Goal: Task Accomplishment & Management: Use online tool/utility

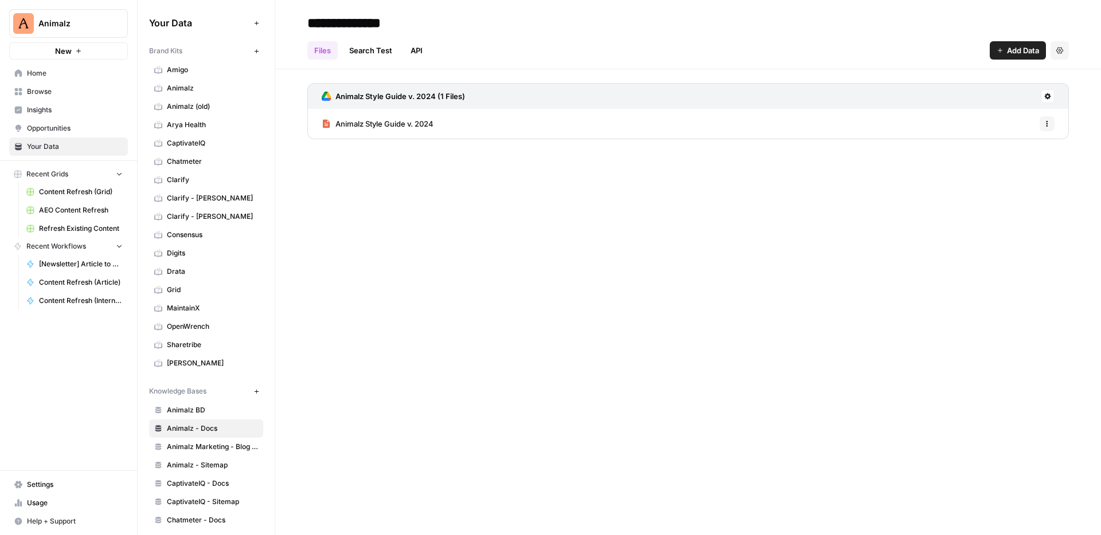
scroll to position [222, 0]
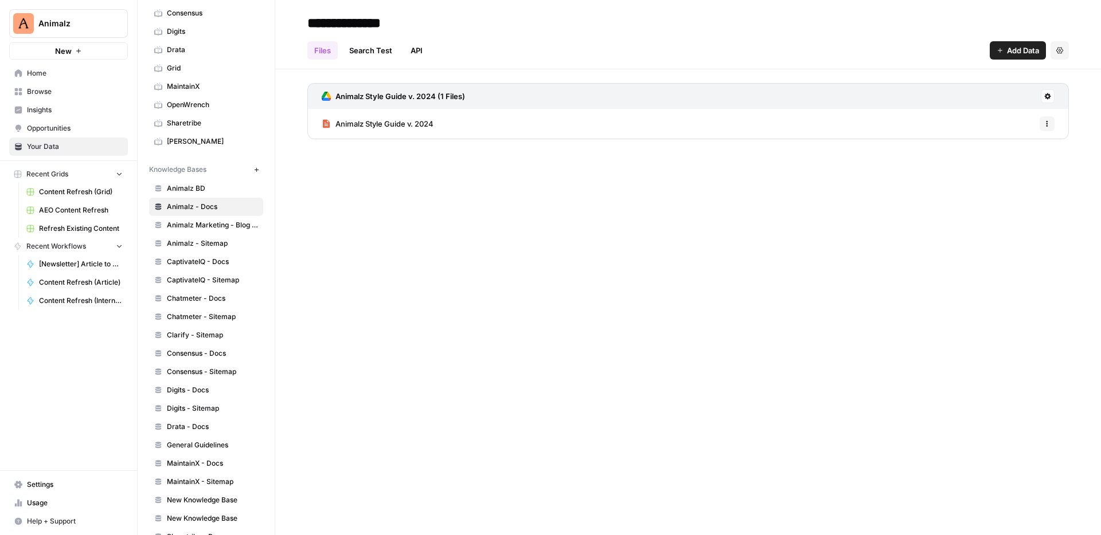
click at [77, 194] on span "Content Refresh (Grid)" at bounding box center [81, 192] width 84 height 10
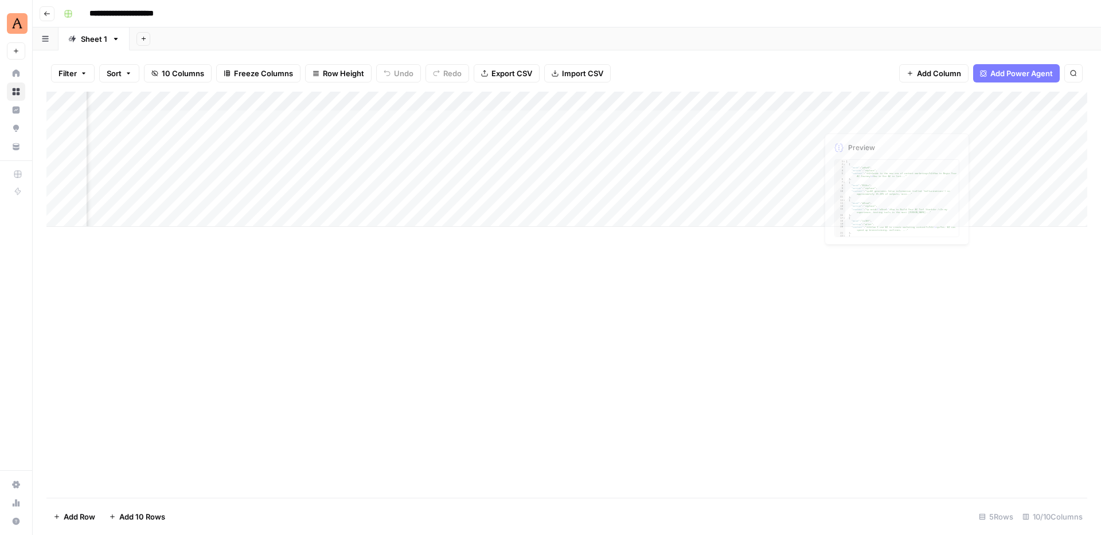
scroll to position [0, 498]
click at [895, 99] on div "Add Column" at bounding box center [566, 159] width 1041 height 135
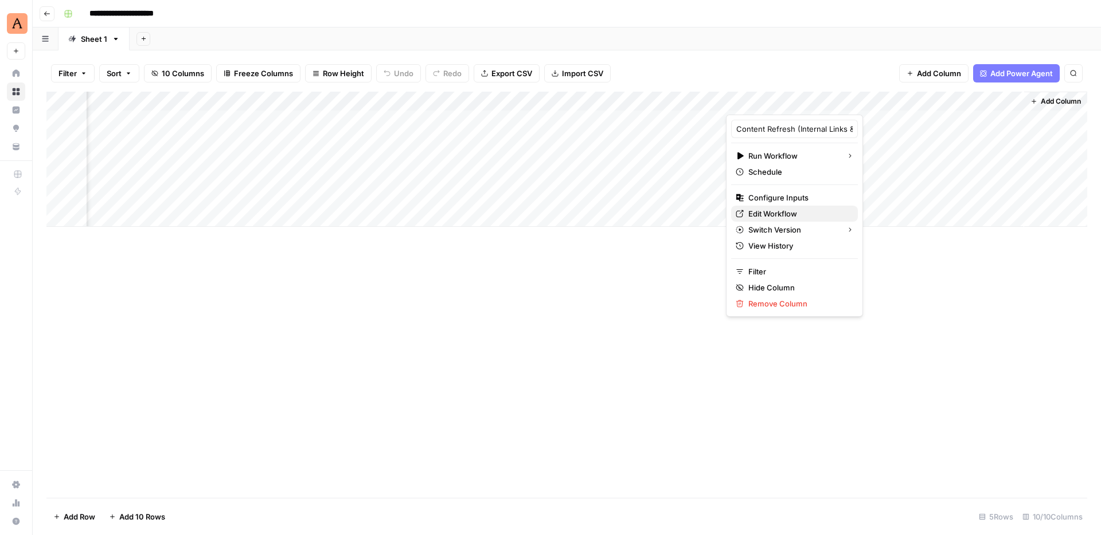
click at [769, 214] on span "Edit Workflow" at bounding box center [798, 213] width 100 height 11
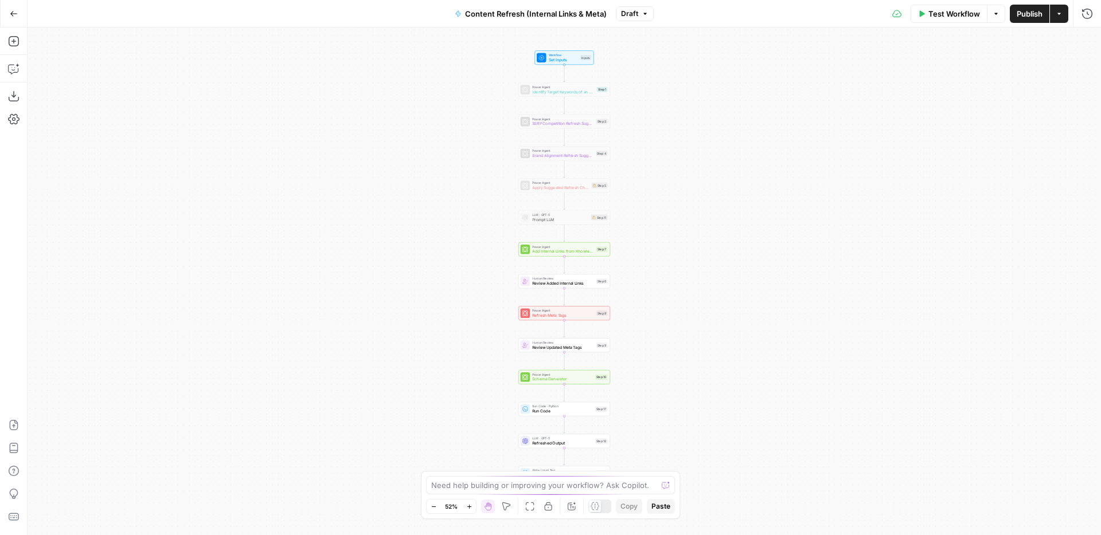
click at [665, 332] on div "Workflow Set Inputs Inputs Power Agent Identify Target Keywords of an Article S…" at bounding box center [564, 282] width 1073 height 508
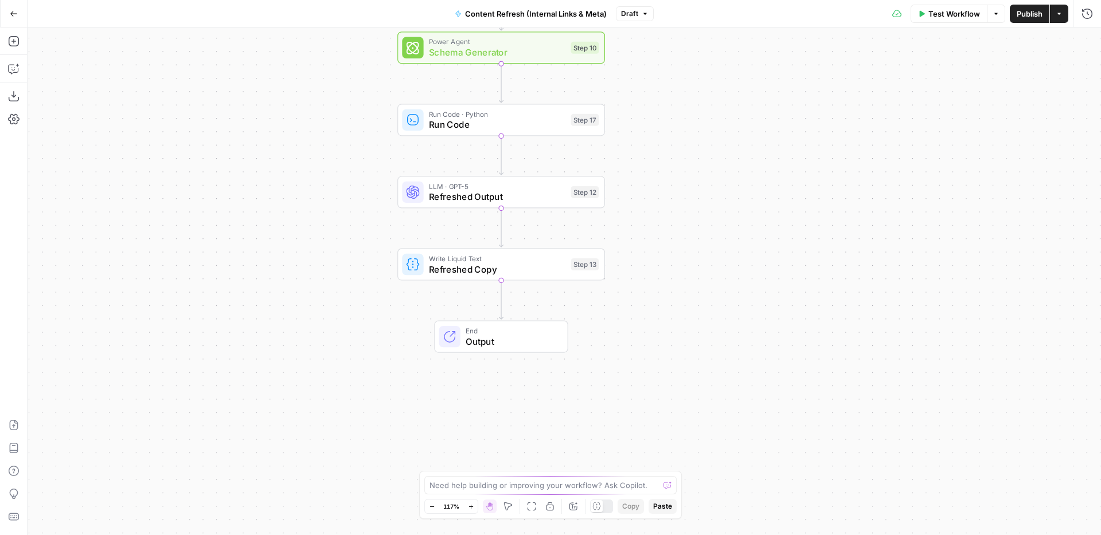
click at [544, 135] on div "Run Code · Python Run Code Step 17" at bounding box center [501, 120] width 208 height 32
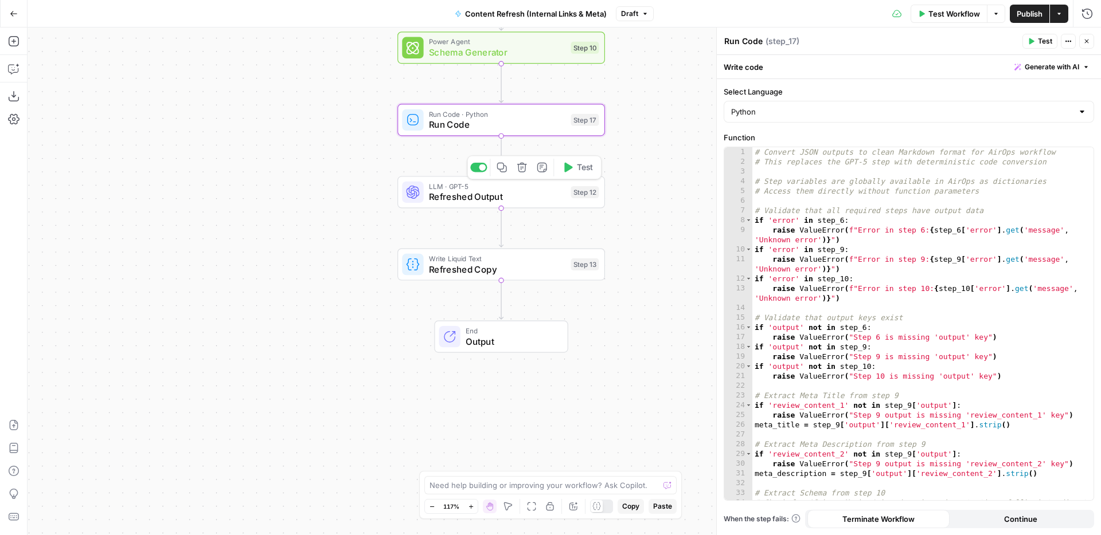
click at [538, 193] on span "Refreshed Output" at bounding box center [497, 196] width 136 height 13
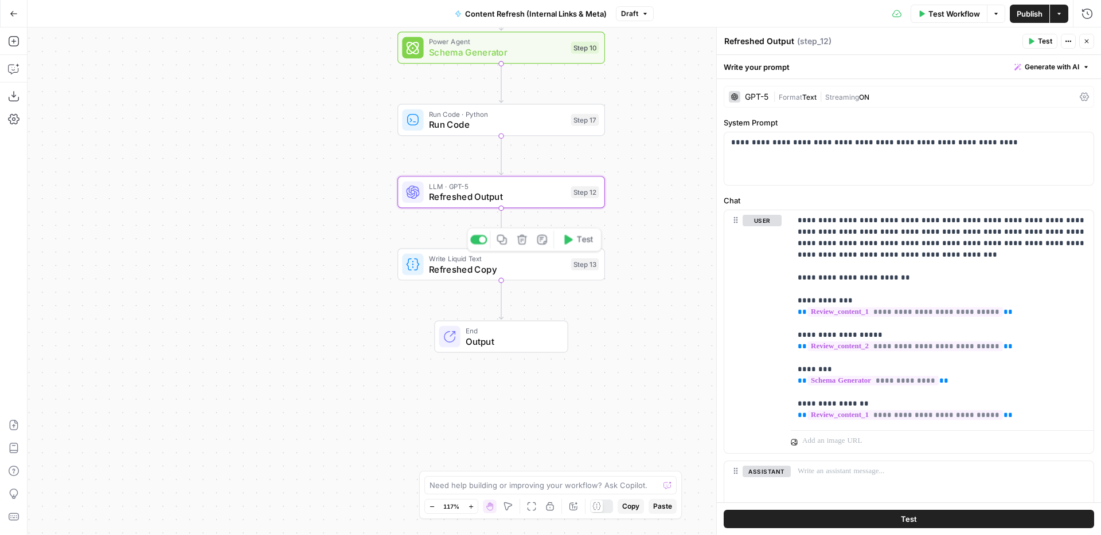
click at [541, 271] on span "Refreshed Copy" at bounding box center [497, 269] width 136 height 13
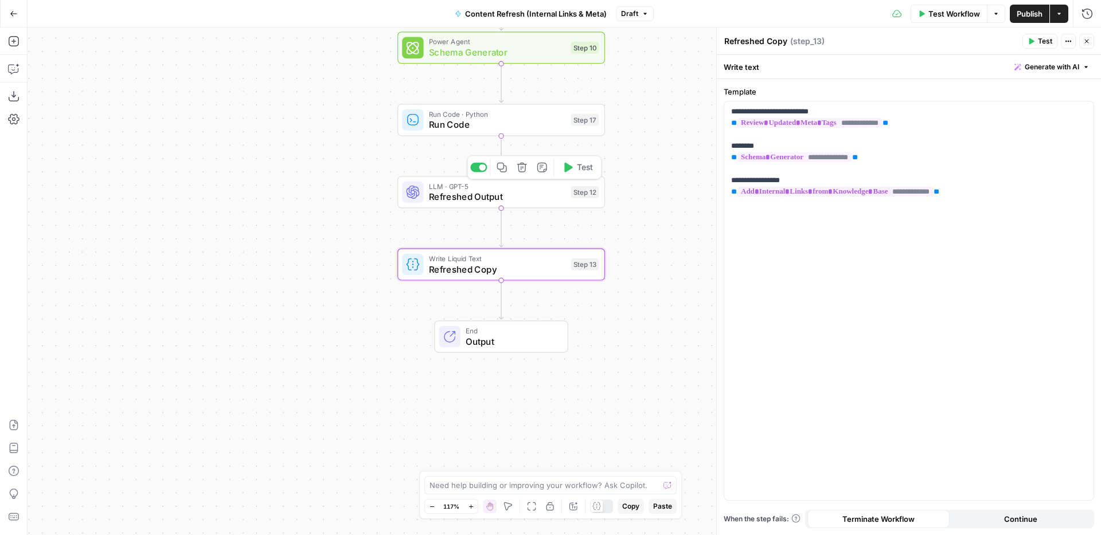
click at [536, 201] on span "Refreshed Output" at bounding box center [497, 196] width 136 height 13
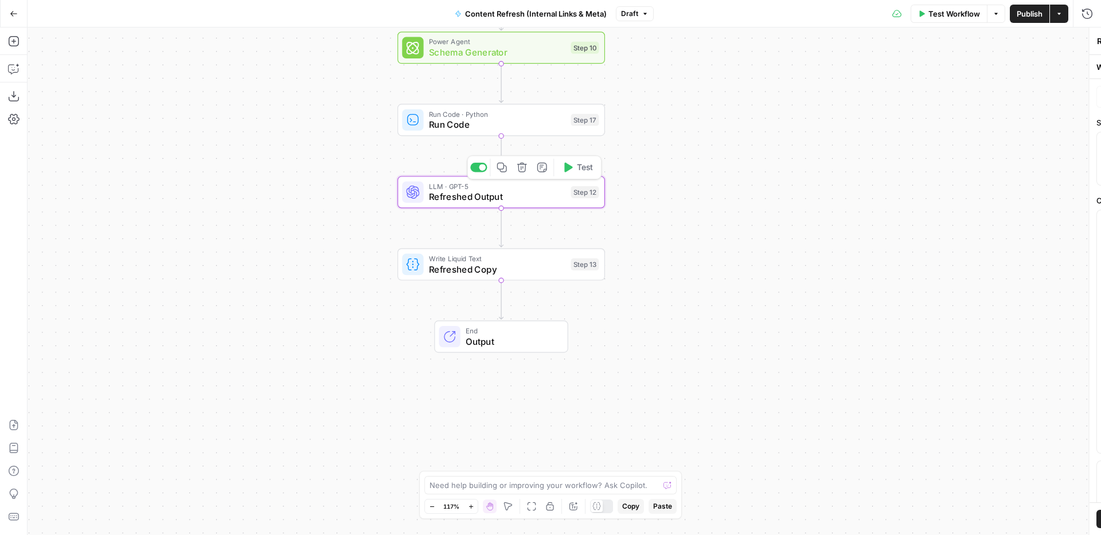
type textarea "Refreshed Output"
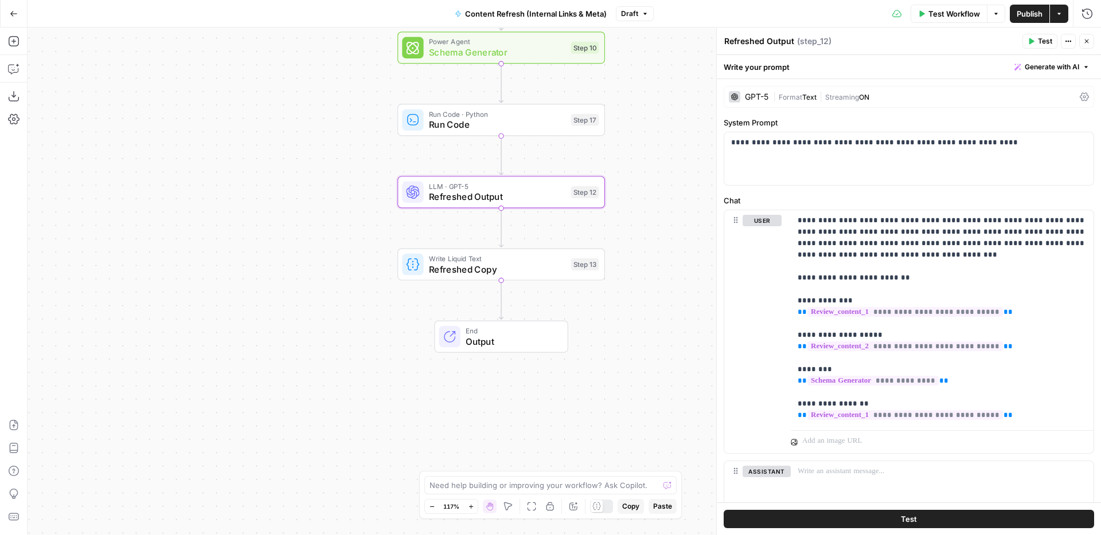
click at [523, 131] on span "Run Code" at bounding box center [497, 124] width 136 height 13
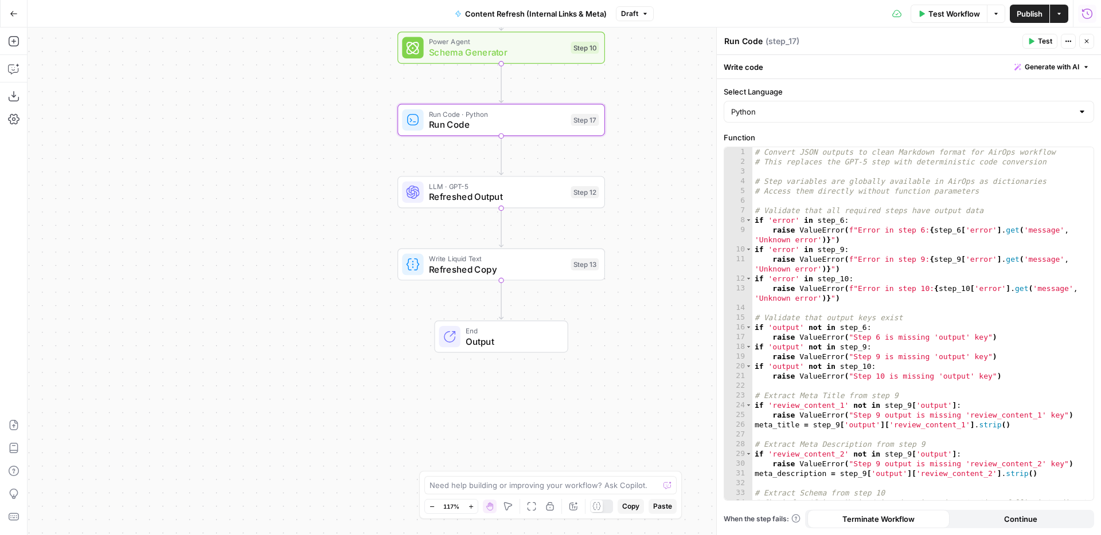
click at [1092, 8] on icon "button" at bounding box center [1086, 13] width 11 height 11
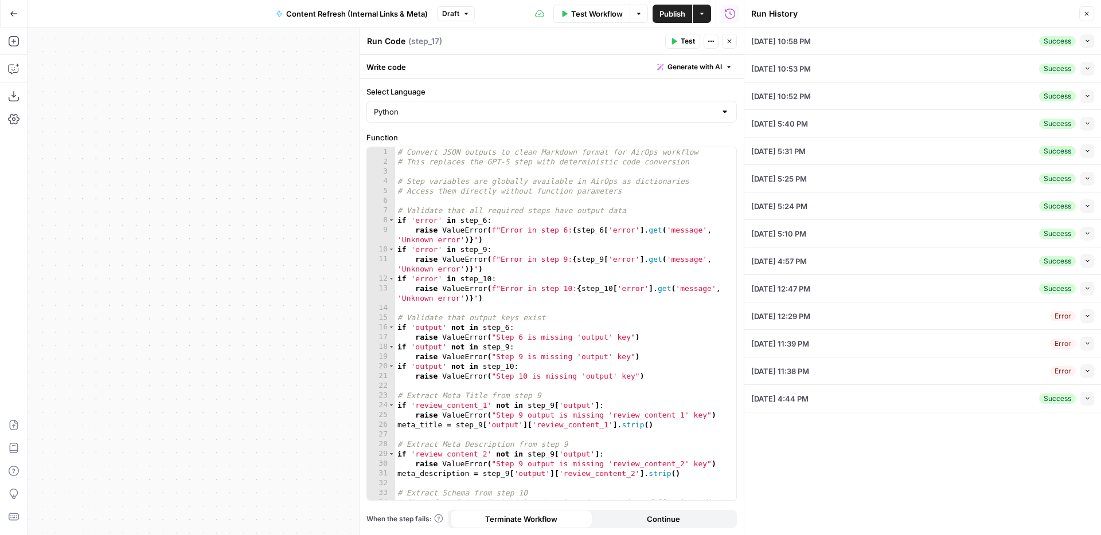
click at [916, 48] on div "[DATE] 10:58 PM Success Collapse" at bounding box center [922, 41] width 343 height 27
click at [1088, 39] on icon "button" at bounding box center [1087, 41] width 6 height 6
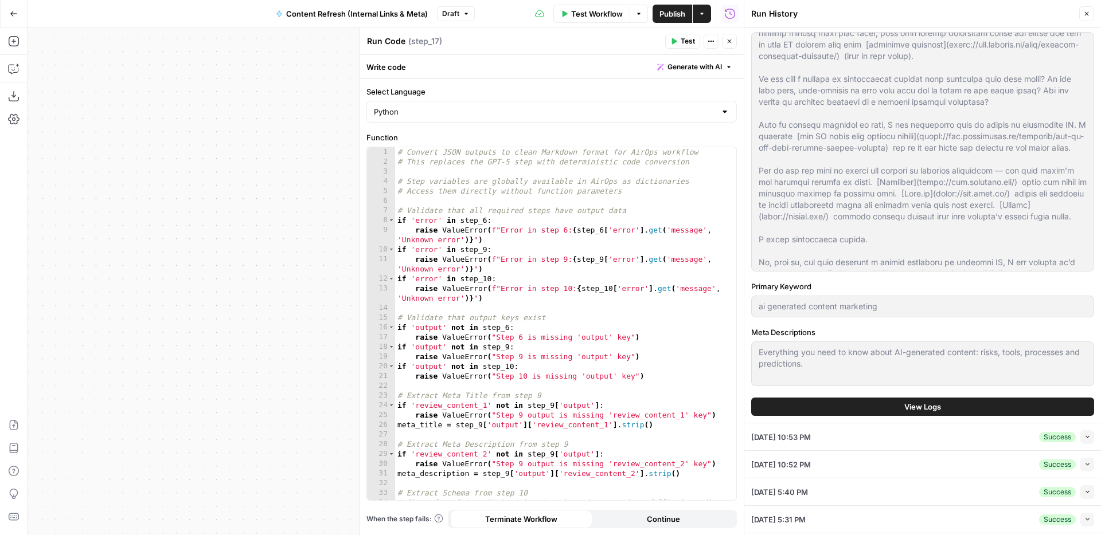
scroll to position [284, 0]
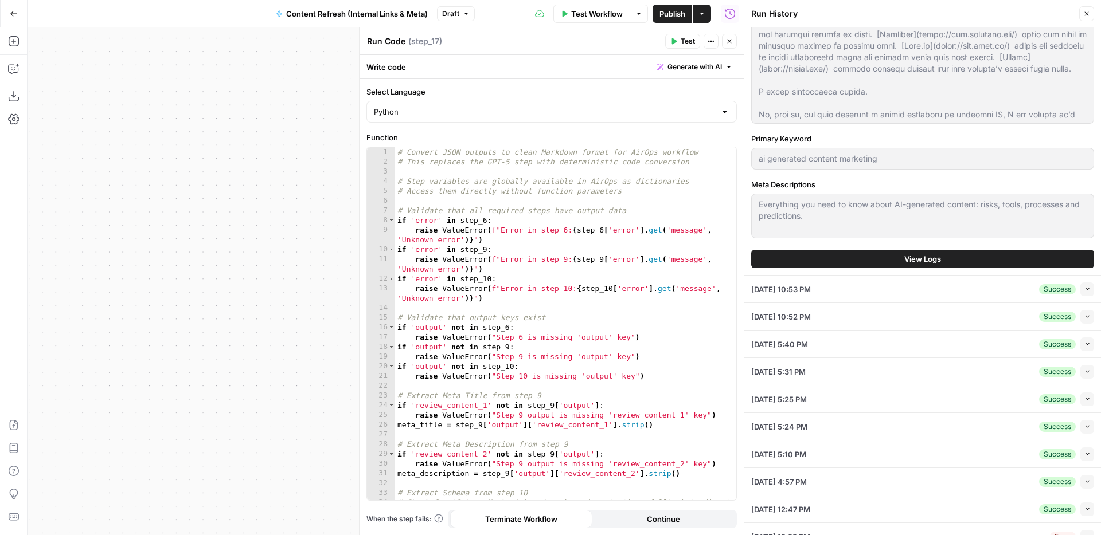
click at [937, 259] on span "View Logs" at bounding box center [922, 258] width 37 height 11
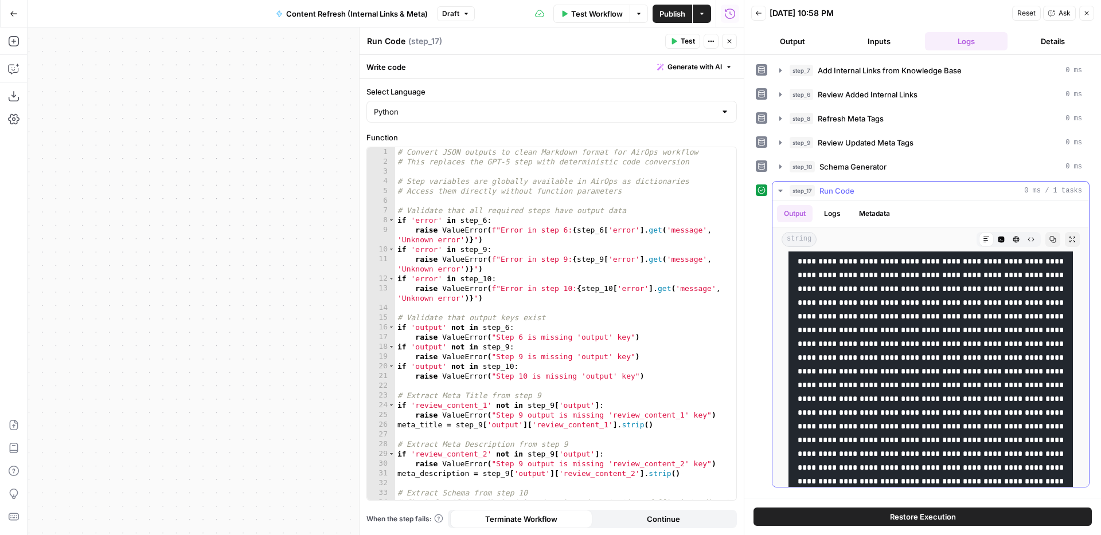
scroll to position [1520, 0]
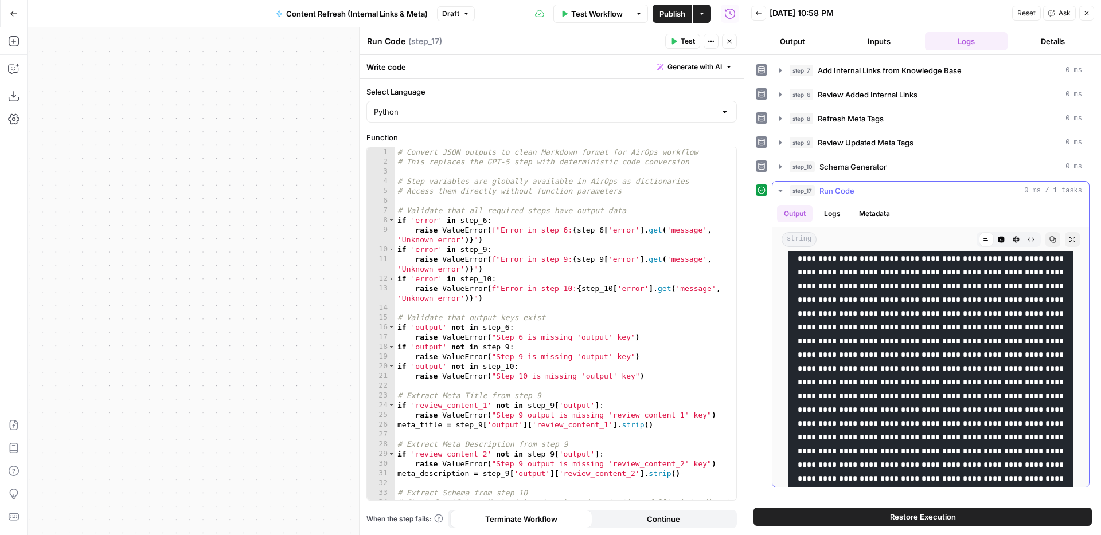
click at [986, 242] on icon at bounding box center [986, 239] width 7 height 7
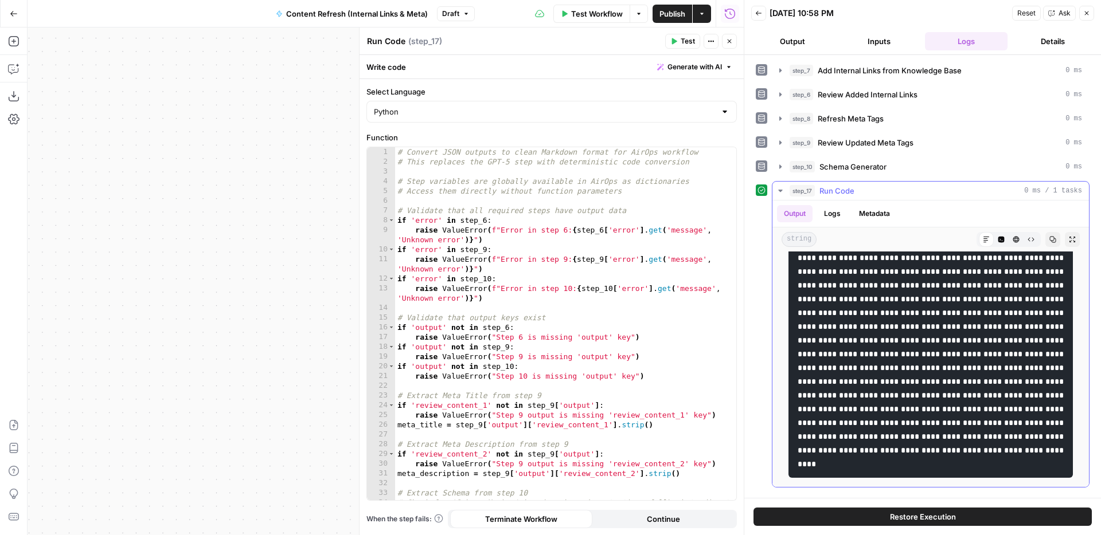
scroll to position [5429, 0]
click at [955, 193] on div "step_17 Run Code 0 ms / 1 tasks" at bounding box center [935, 190] width 292 height 11
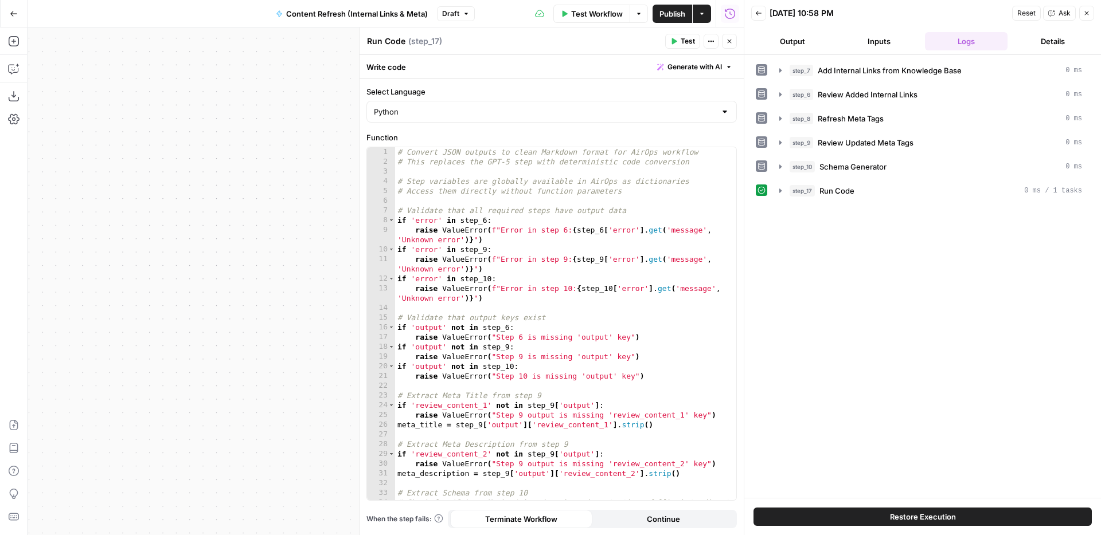
click at [725, 48] on button "Close" at bounding box center [729, 41] width 15 height 15
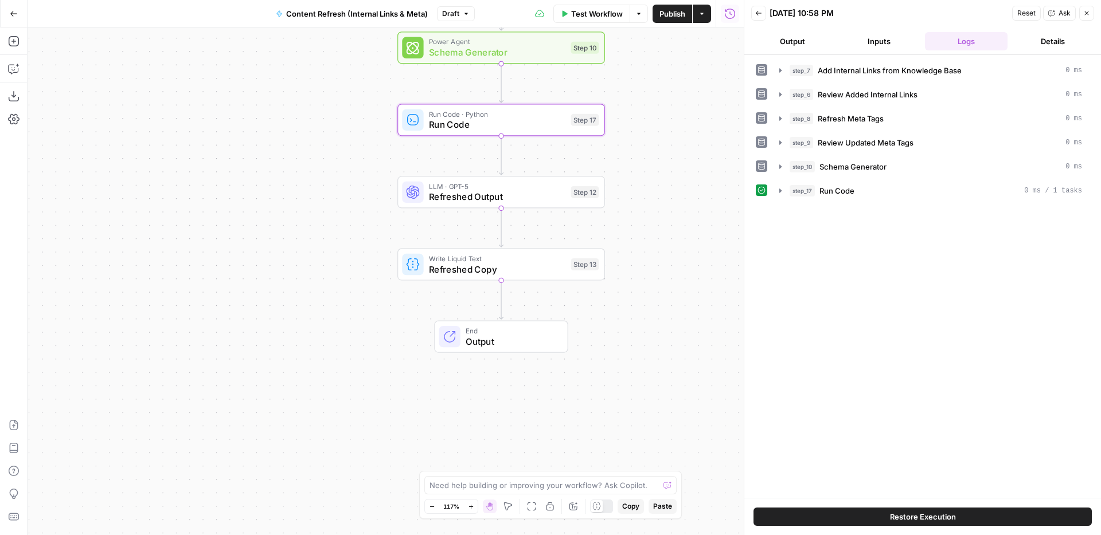
click at [600, 315] on div "Workflow Set Inputs Inputs Power Agent Identify Target Keywords of an Article S…" at bounding box center [386, 282] width 716 height 508
click at [532, 282] on div "Workflow Set Inputs Inputs Power Agent Identify Target Keywords of an Article S…" at bounding box center [386, 282] width 716 height 508
click at [541, 275] on span "Refreshed Copy" at bounding box center [496, 269] width 136 height 13
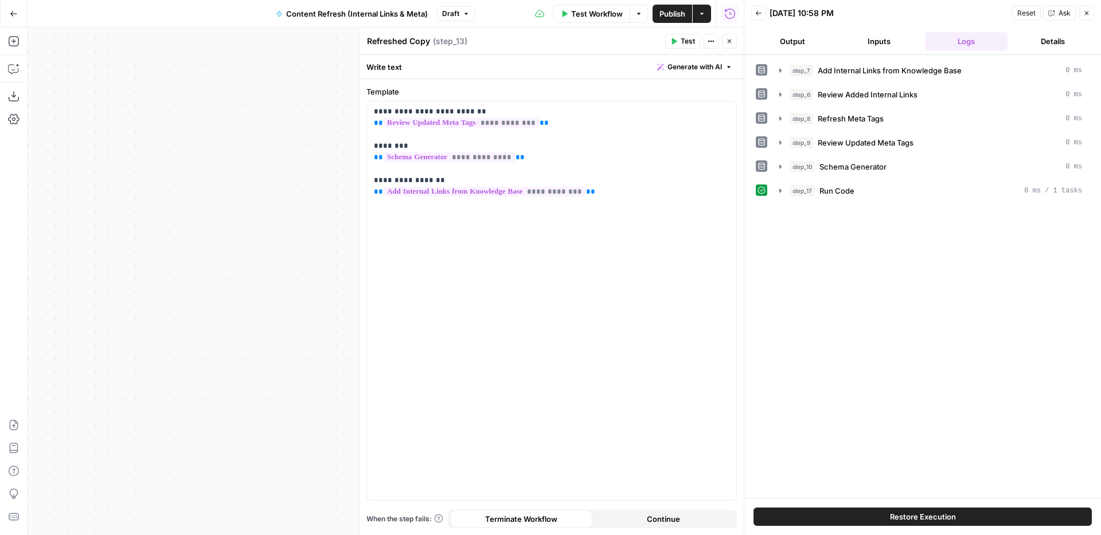
click at [729, 38] on icon "button" at bounding box center [729, 41] width 7 height 7
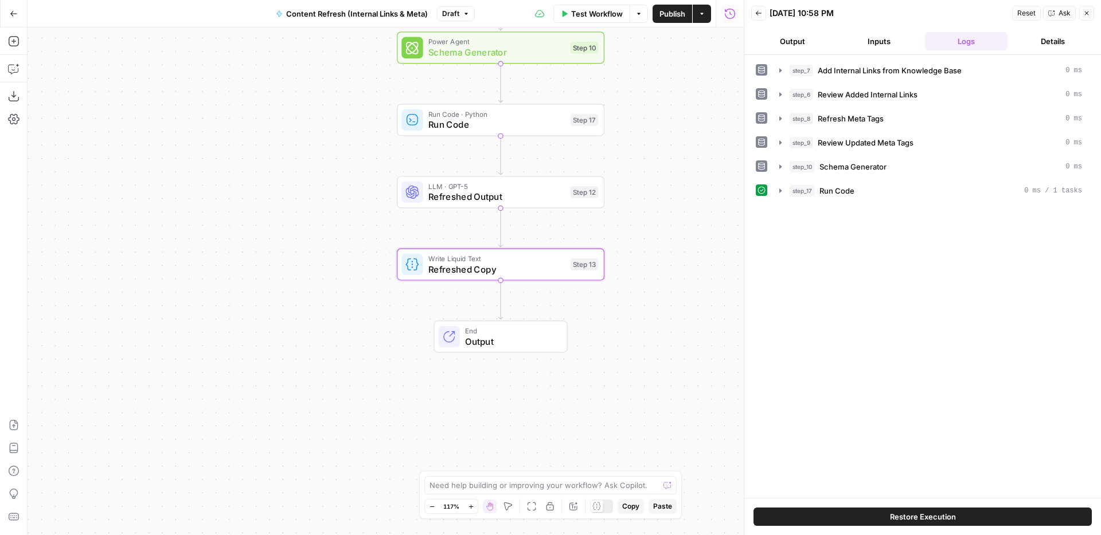
click at [529, 209] on div "Workflow Set Inputs Inputs Power Agent Identify Target Keywords of an Article S…" at bounding box center [386, 282] width 716 height 508
click at [558, 201] on span "Refreshed Output" at bounding box center [496, 196] width 136 height 13
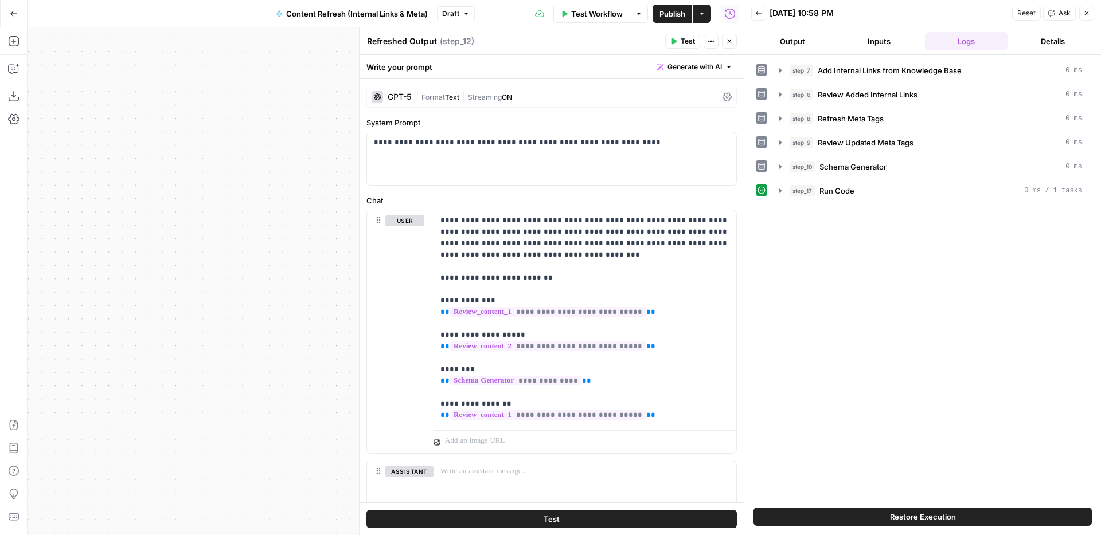
click at [732, 42] on icon "button" at bounding box center [729, 41] width 7 height 7
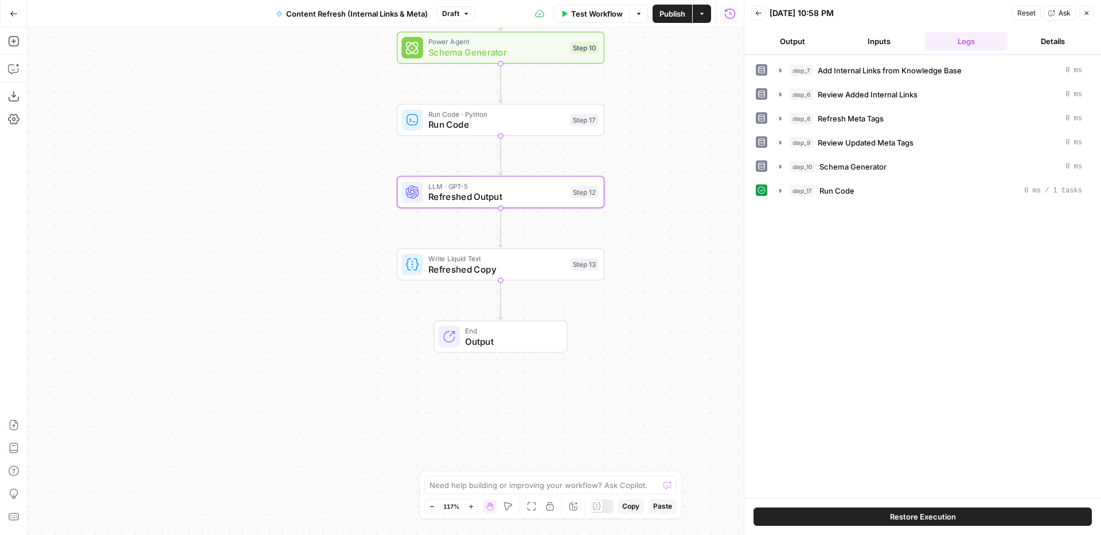
click at [1089, 15] on icon "button" at bounding box center [1086, 13] width 7 height 7
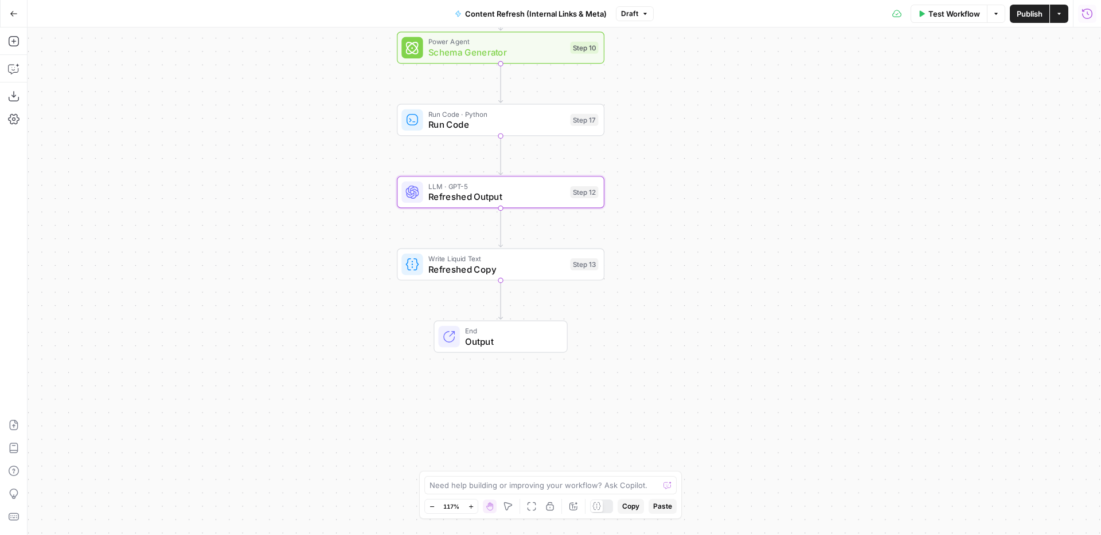
click at [533, 126] on span "Run Code" at bounding box center [496, 124] width 136 height 13
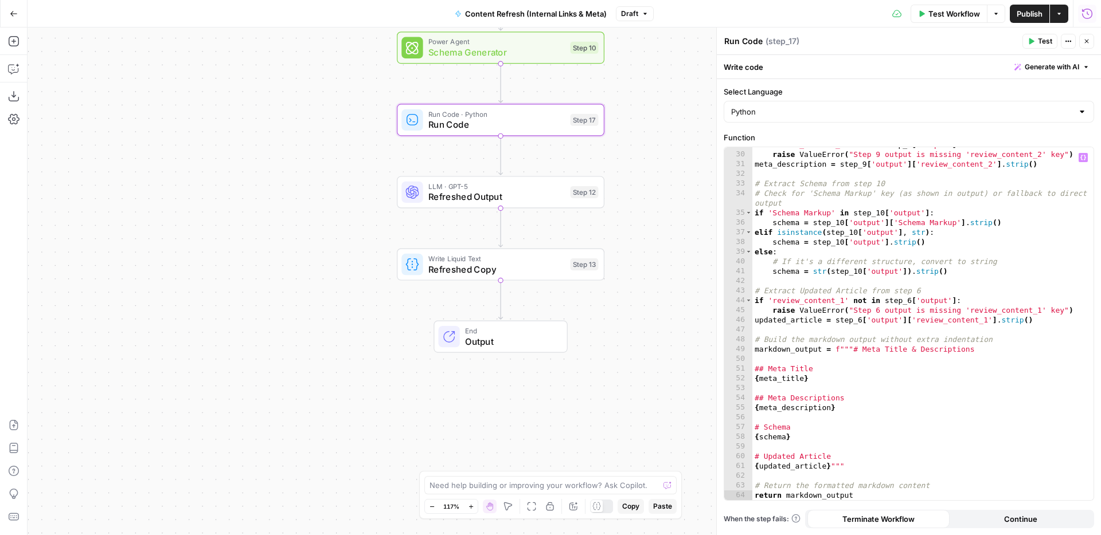
scroll to position [310, 0]
